Goal: Check status: Check status

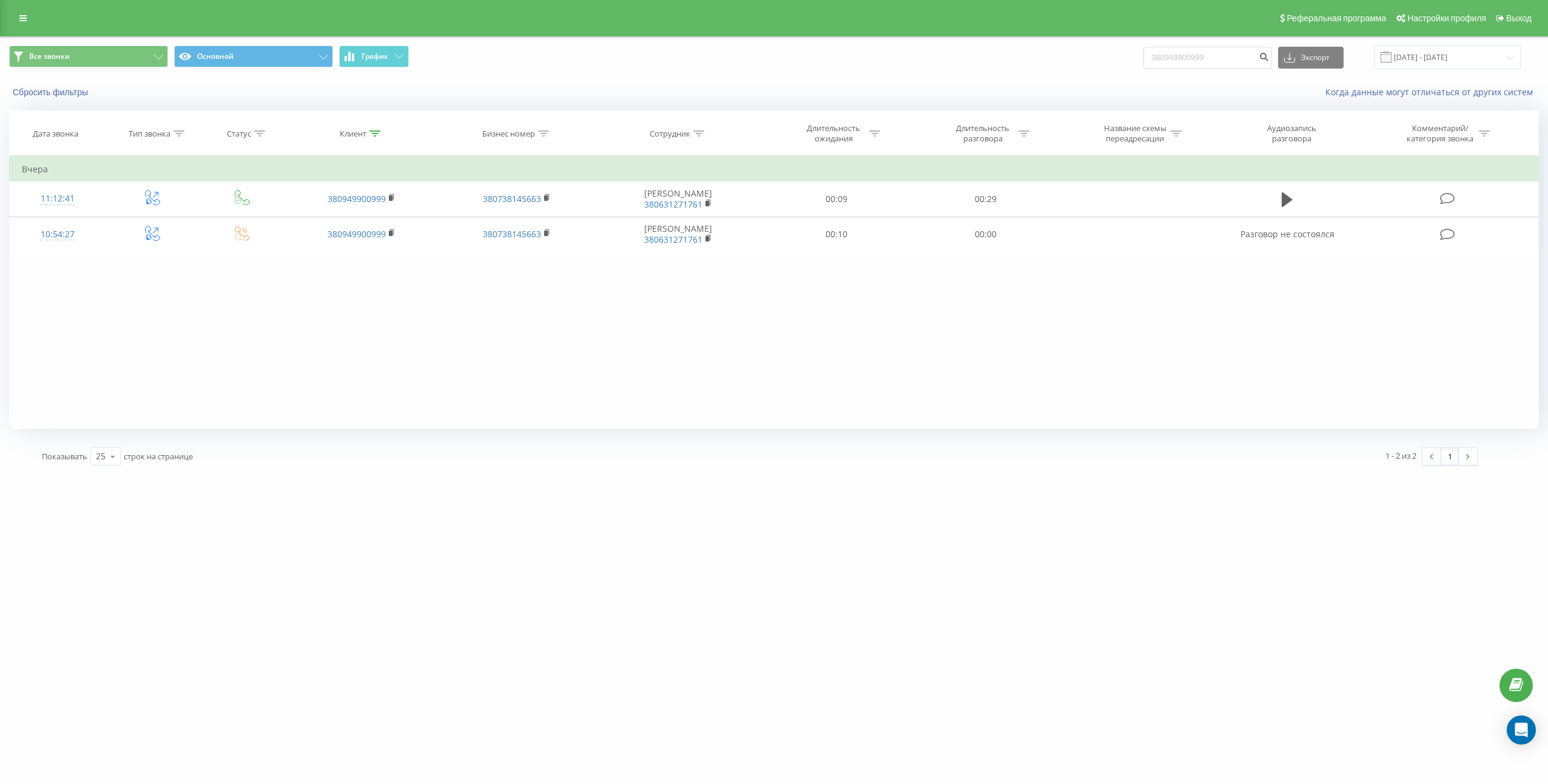
click at [1228, 55] on input "380949900999" at bounding box center [1207, 57] width 129 height 22
click at [1259, 60] on input "380674414459" at bounding box center [1207, 57] width 129 height 22
type input "380674414459"
click at [1268, 62] on button "submit" at bounding box center [1263, 57] width 16 height 22
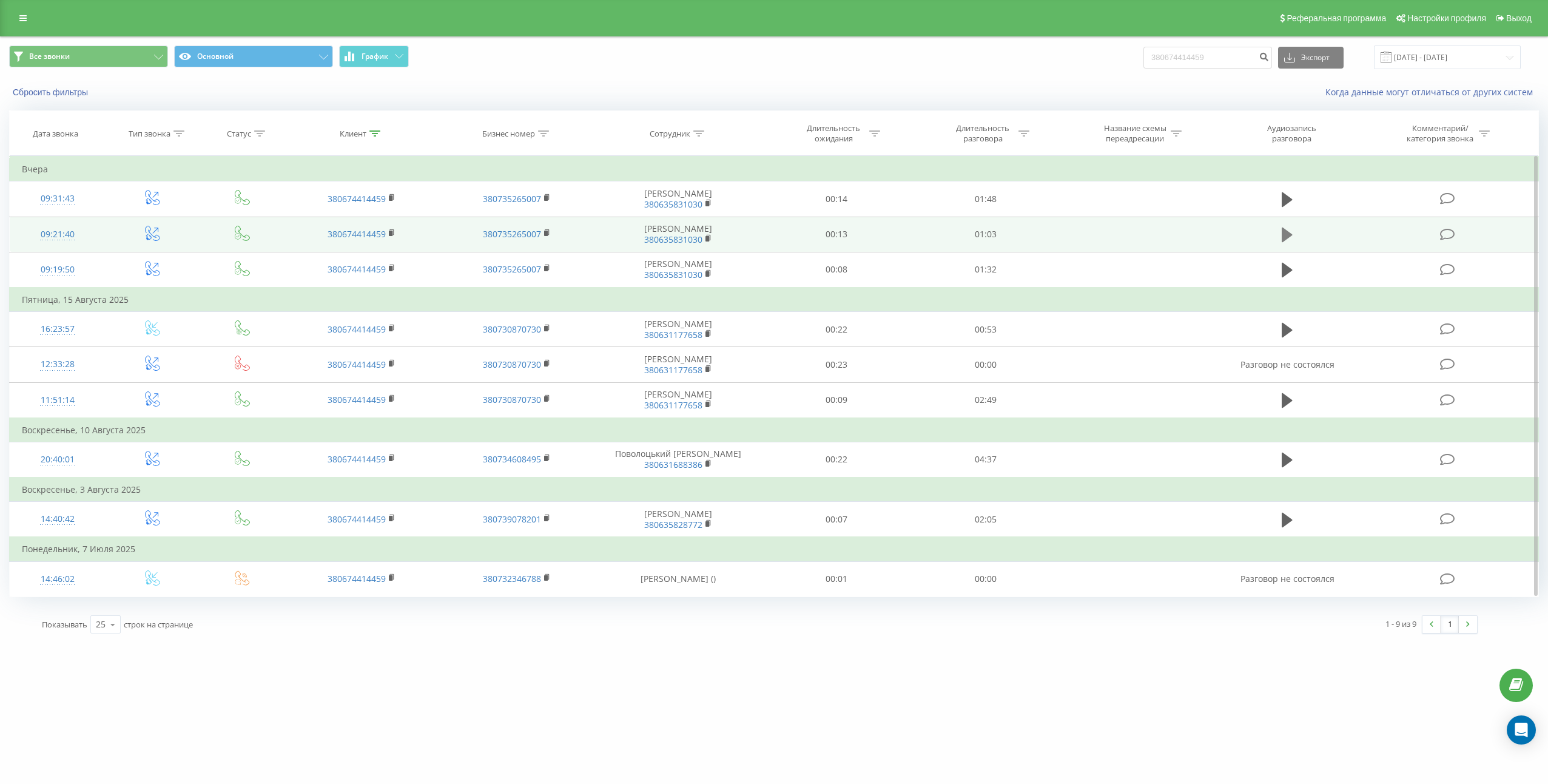
click at [1286, 235] on icon at bounding box center [1287, 234] width 11 height 15
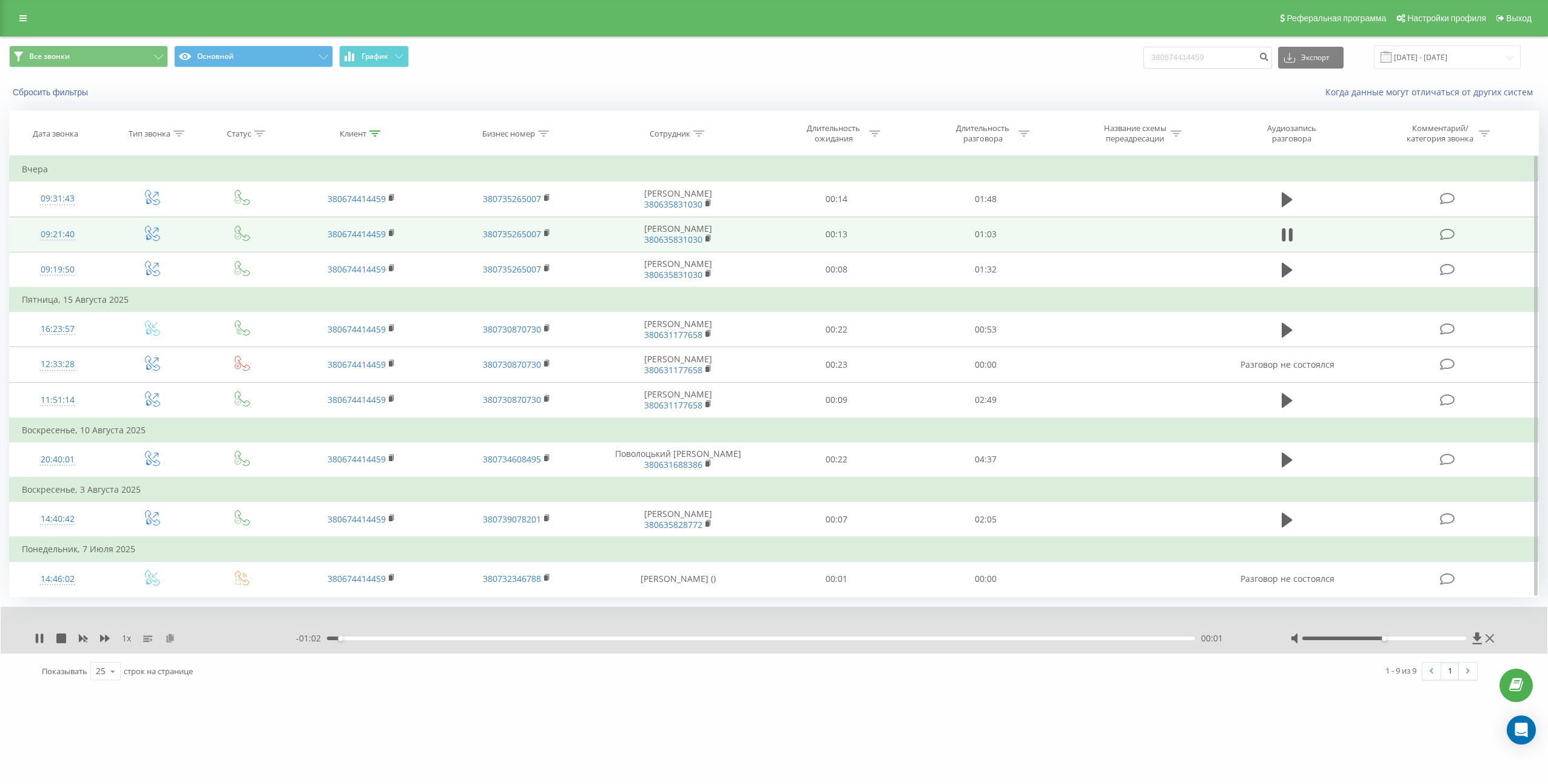
click at [173, 642] on icon at bounding box center [169, 637] width 11 height 9
click at [985, 230] on td "01:03" at bounding box center [986, 234] width 149 height 35
copy td "01:03"
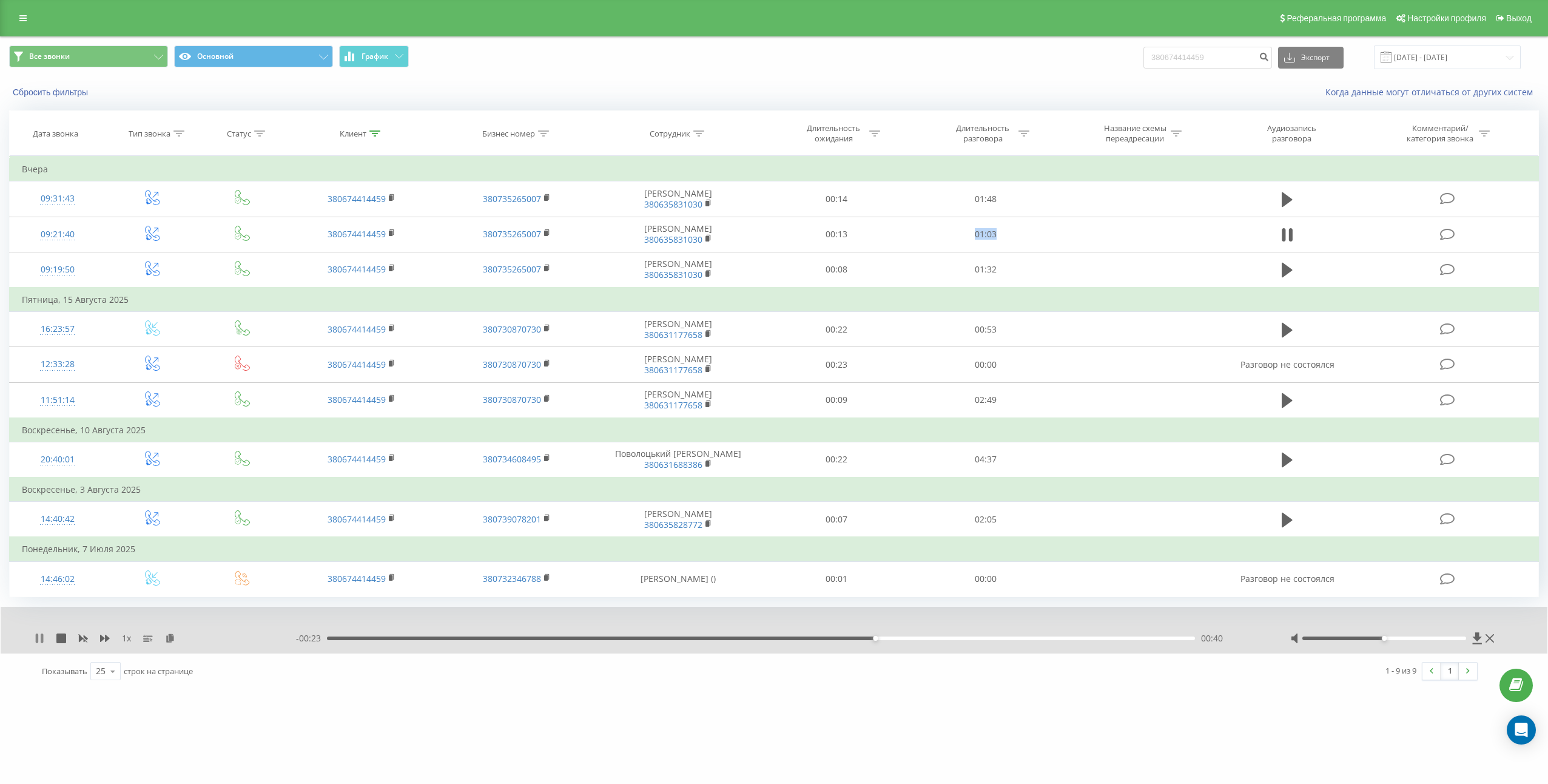
click at [40, 641] on icon at bounding box center [40, 638] width 10 height 10
click at [40, 634] on icon at bounding box center [40, 638] width 10 height 10
drag, startPoint x: 1371, startPoint y: 641, endPoint x: 1407, endPoint y: 641, distance: 36.0
click at [1407, 641] on div at bounding box center [1394, 638] width 207 height 13
drag, startPoint x: 1411, startPoint y: 638, endPoint x: 1540, endPoint y: 641, distance: 129.0
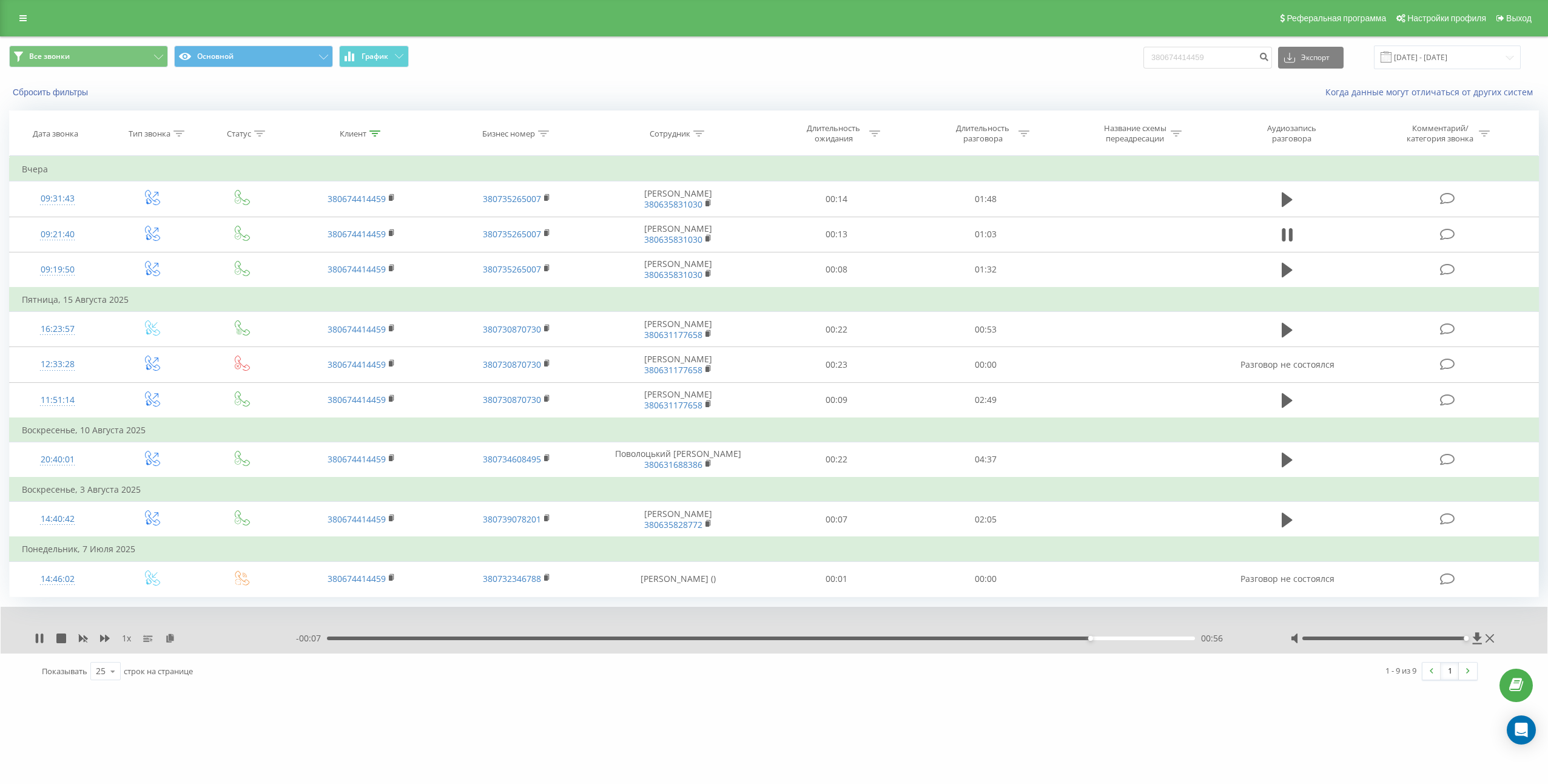
click at [1548, 642] on html "[DOMAIN_NAME] 380674414459 Проекты [DOMAIN_NAME] [DOMAIN_NAME] [DOMAIN_NAME] [D…" at bounding box center [774, 392] width 1548 height 784
click at [1121, 641] on div "00:00 01:03 01:03" at bounding box center [778, 638] width 964 height 13
drag, startPoint x: 1119, startPoint y: 639, endPoint x: 906, endPoint y: 643, distance: 213.0
click at [1119, 638] on div "00:58" at bounding box center [761, 638] width 867 height 4
click at [40, 640] on icon at bounding box center [40, 638] width 8 height 10
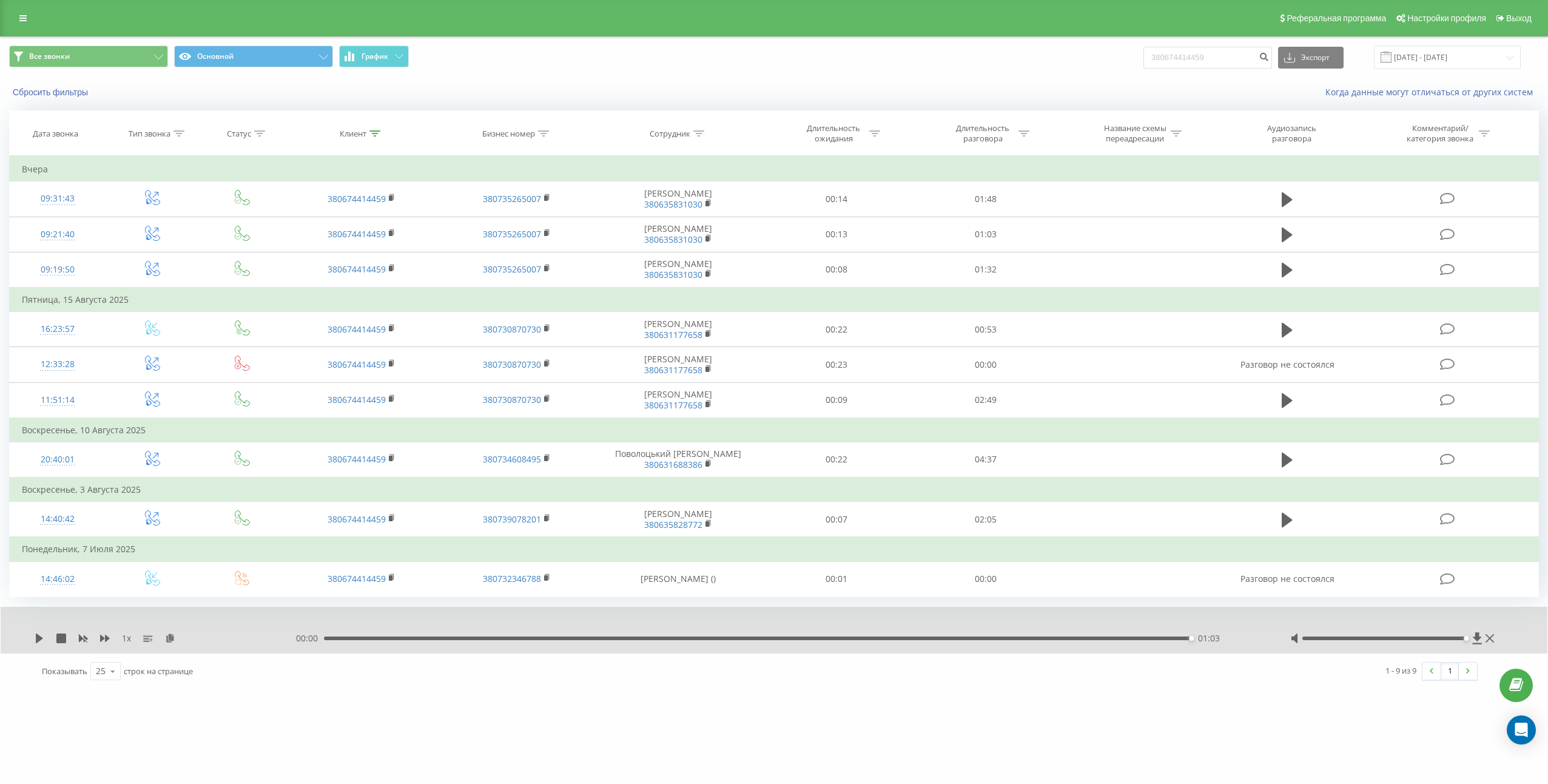
click at [1041, 632] on div "00:00 01:03 01:03" at bounding box center [778, 638] width 964 height 13
click at [1043, 640] on div "01:03" at bounding box center [758, 638] width 867 height 4
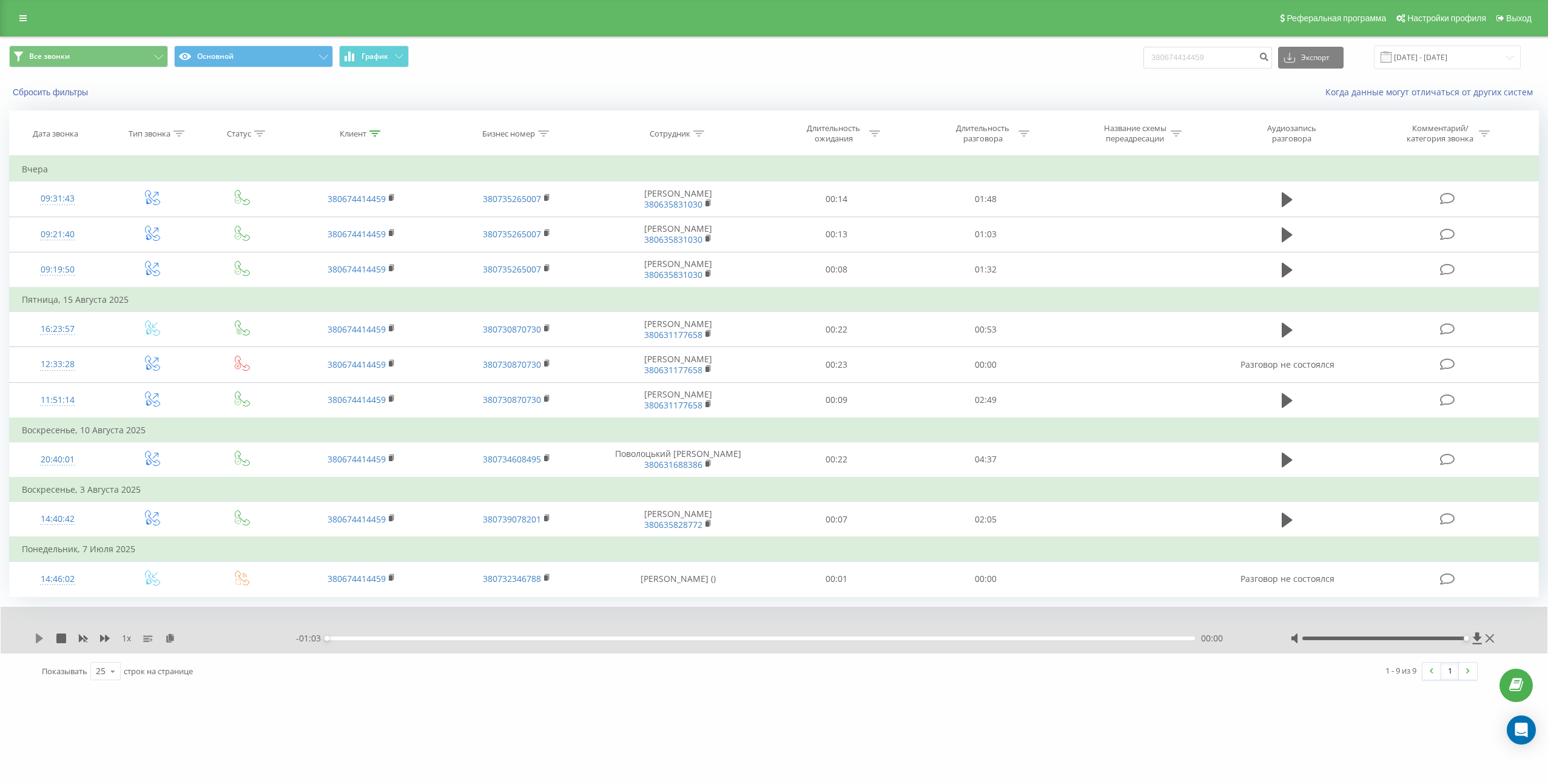
click at [42, 637] on icon at bounding box center [40, 638] width 10 height 10
